Goal: Task Accomplishment & Management: Use online tool/utility

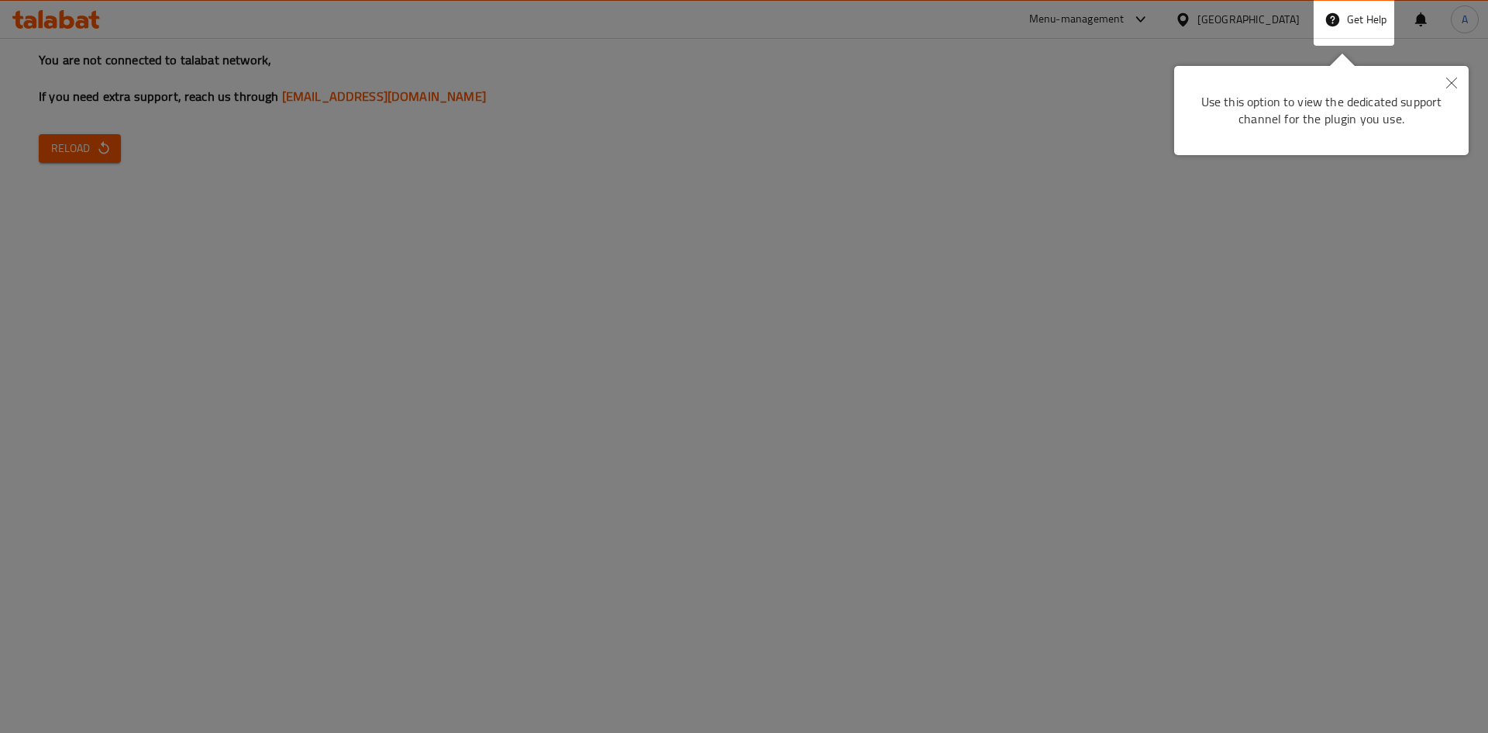
click at [1456, 84] on icon "Close" at bounding box center [1451, 83] width 11 height 11
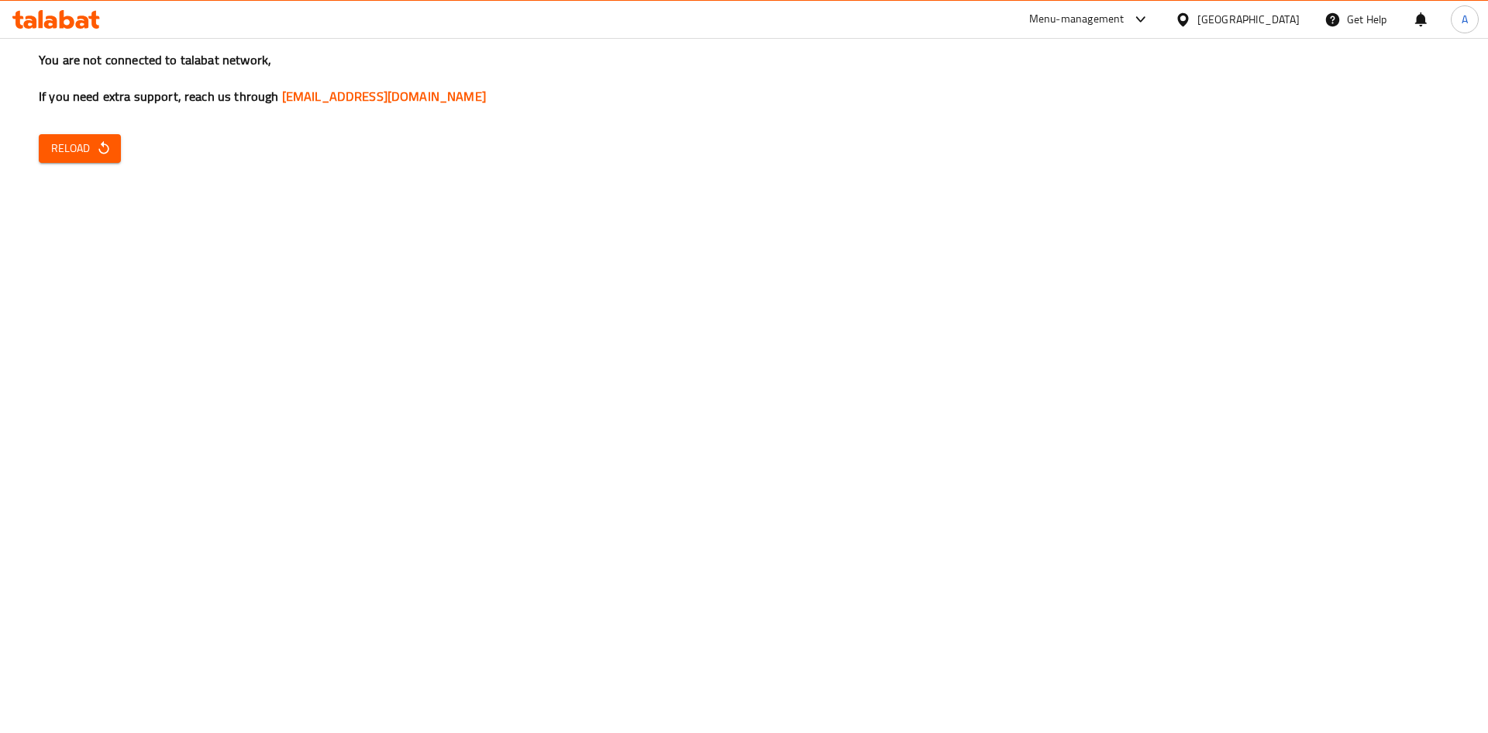
click at [1236, 22] on div "United Arab Emirates" at bounding box center [1249, 19] width 102 height 17
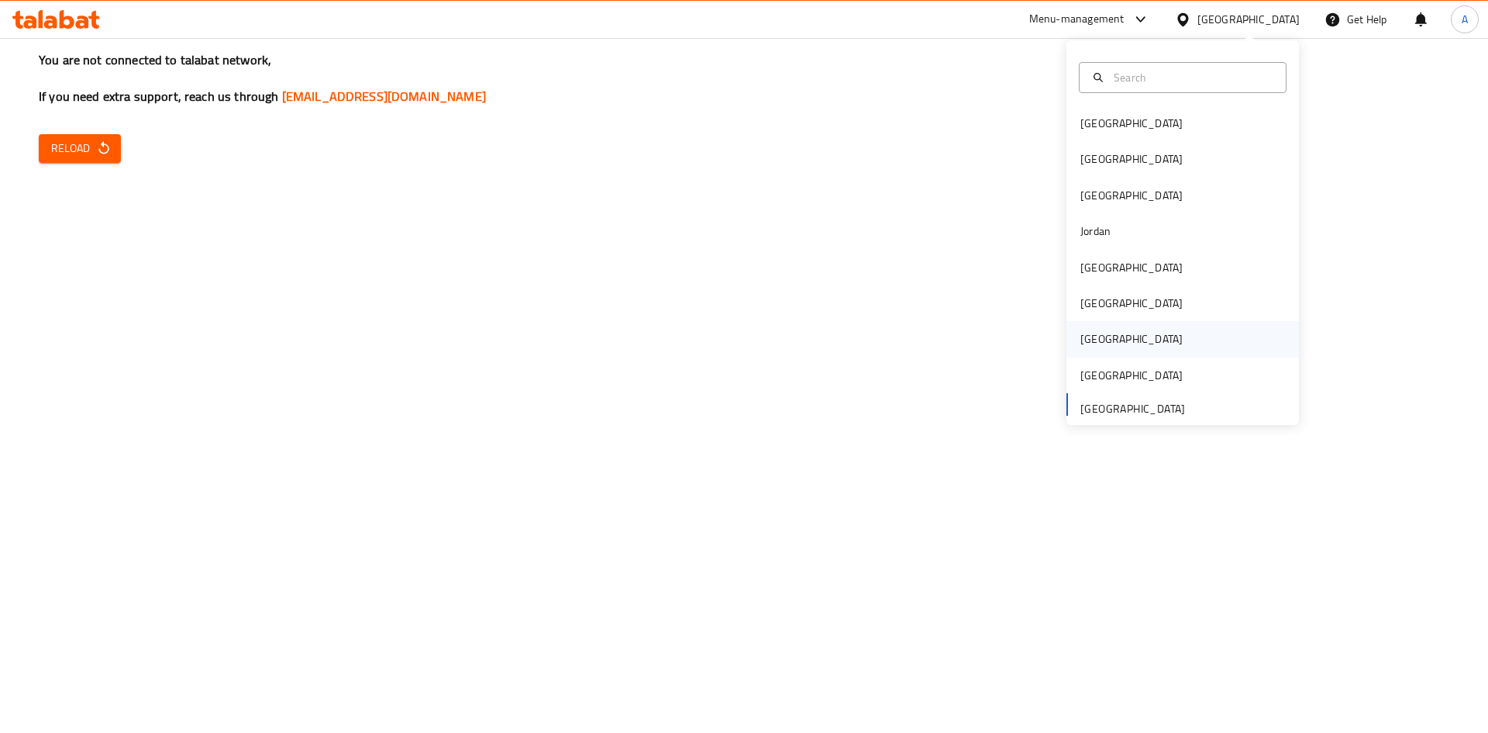
click at [1091, 335] on div "[GEOGRAPHIC_DATA]" at bounding box center [1132, 338] width 102 height 17
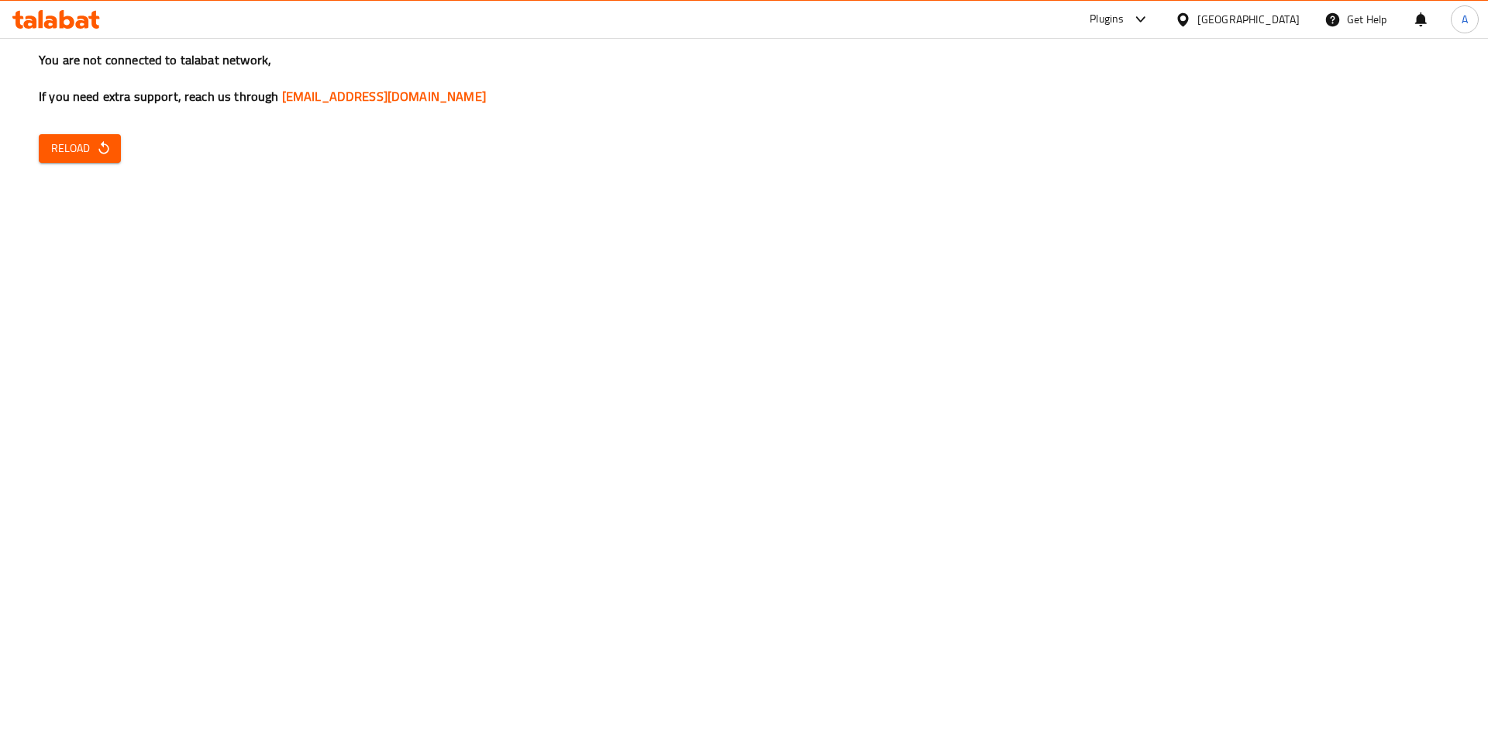
click at [115, 160] on button "Reload" at bounding box center [80, 148] width 82 height 29
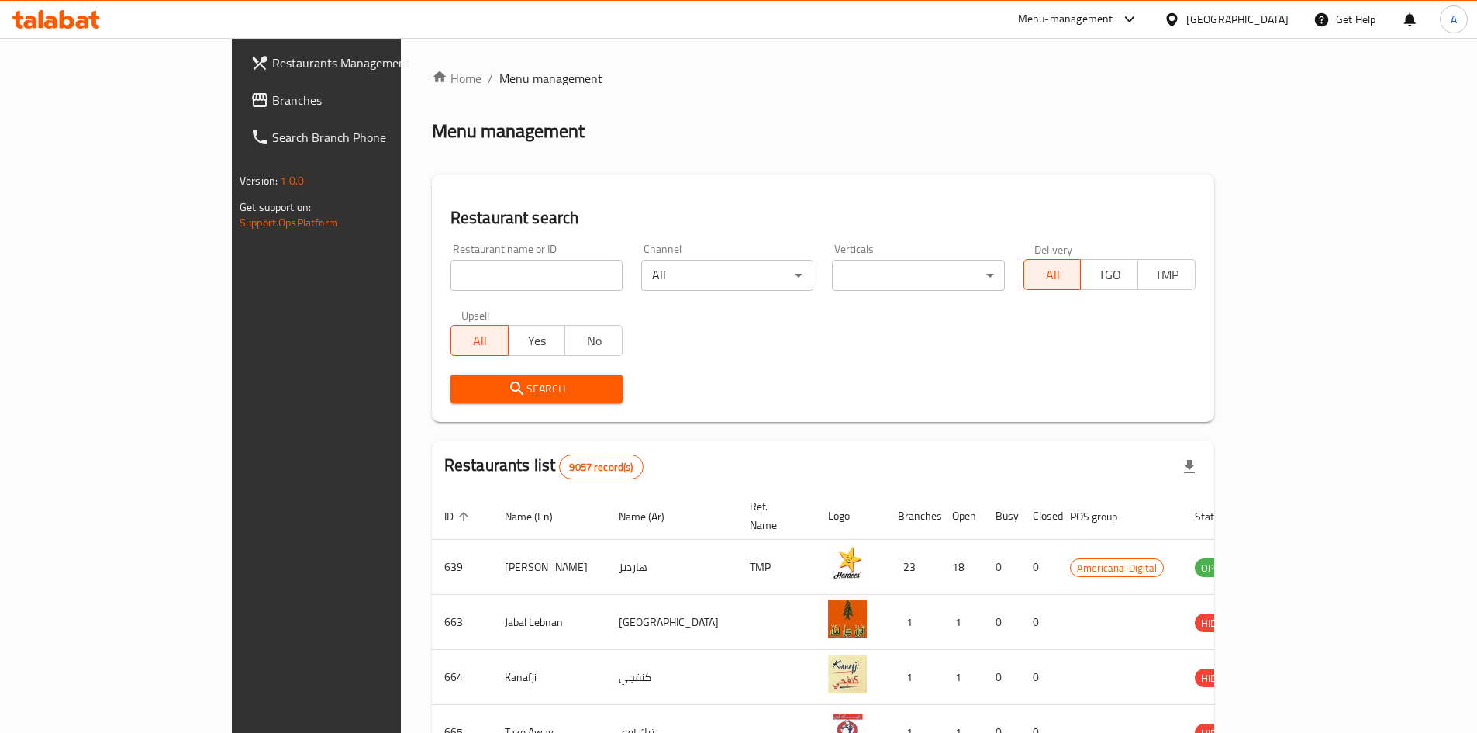
click at [450, 263] on input "search" at bounding box center [536, 275] width 172 height 31
type input "jaal m"
click button "Search" at bounding box center [536, 388] width 172 height 29
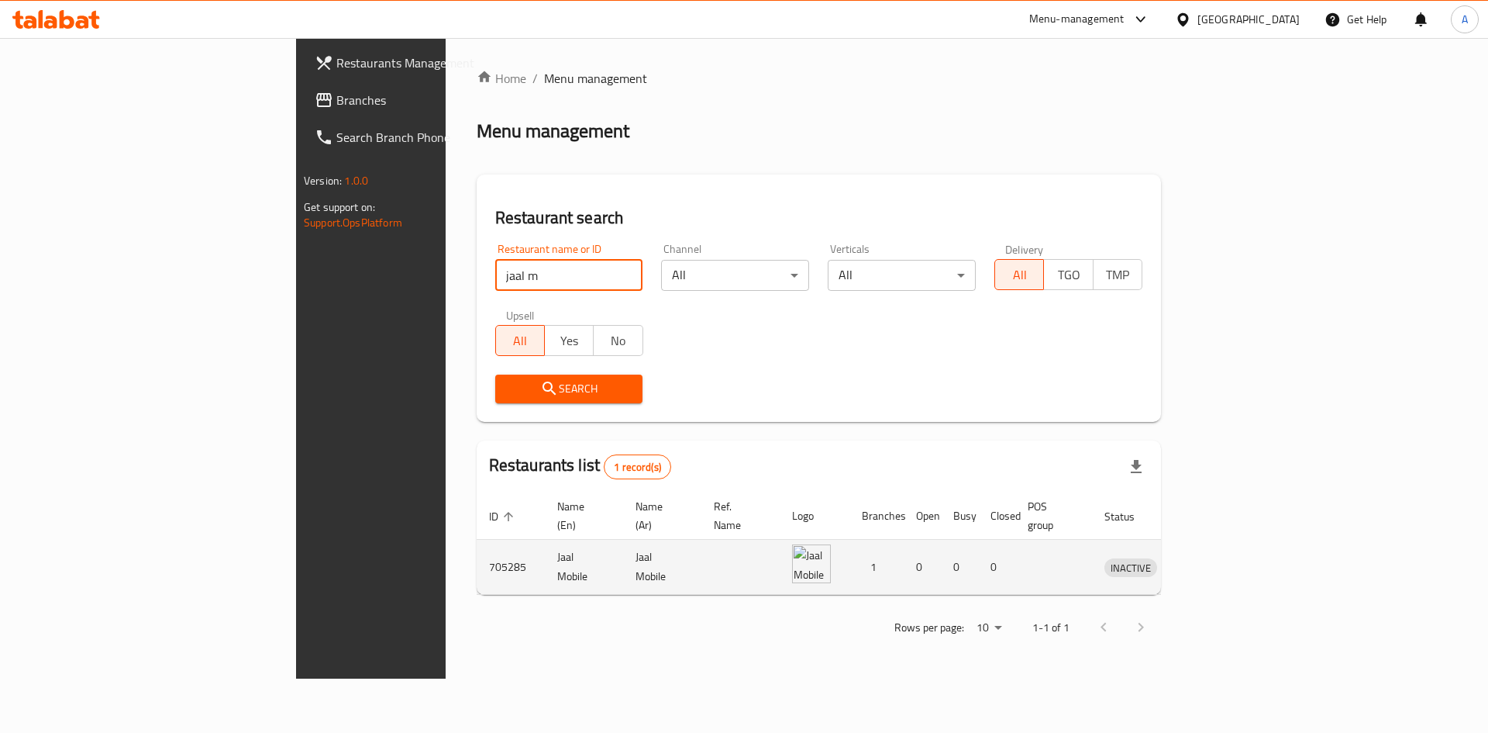
click at [1204, 564] on icon "enhanced table" at bounding box center [1200, 567] width 5 height 6
